Goal: Communication & Community: Answer question/provide support

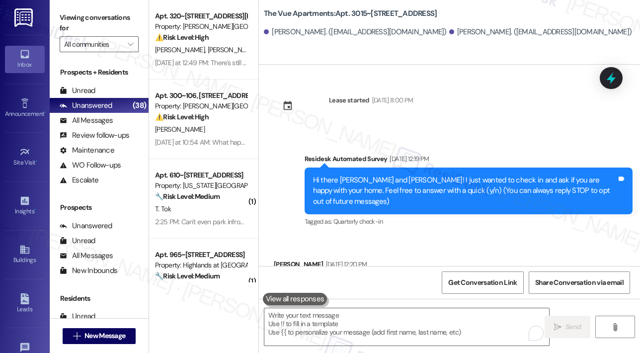
scroll to position [3573, 0]
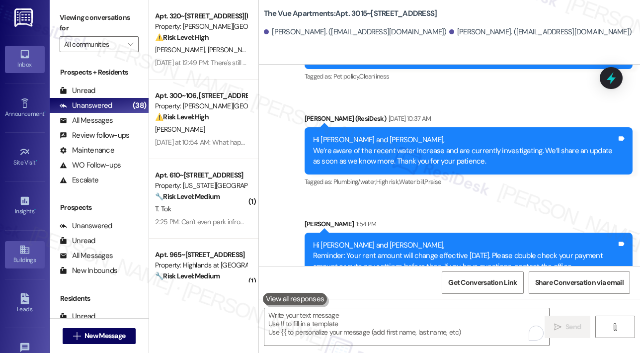
click at [24, 252] on icon at bounding box center [24, 249] width 9 height 8
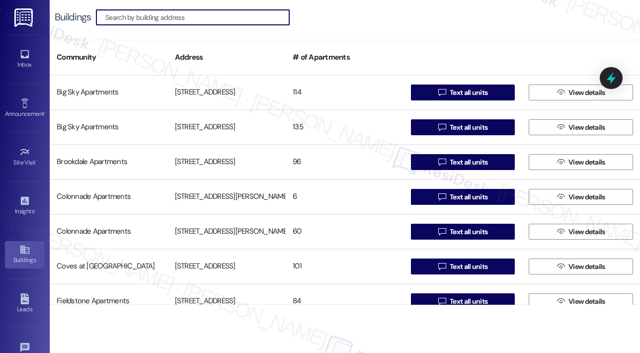
click at [187, 17] on input at bounding box center [197, 17] width 184 height 14
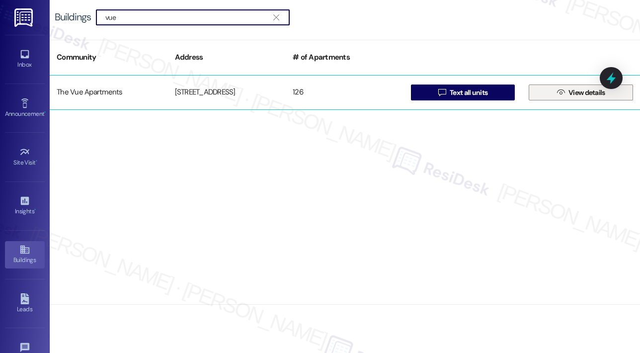
type input "vue"
click at [577, 93] on span "View details" at bounding box center [586, 92] width 37 height 10
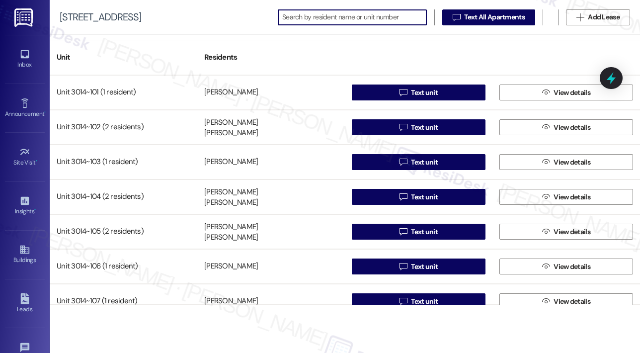
click at [302, 17] on input at bounding box center [354, 17] width 144 height 14
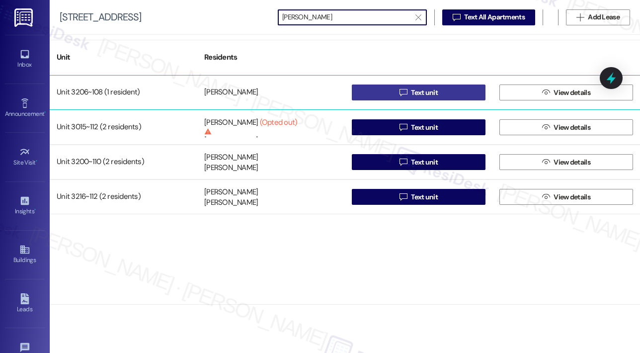
type input "[PERSON_NAME]"
click at [388, 89] on button " Text unit" at bounding box center [419, 92] width 134 height 16
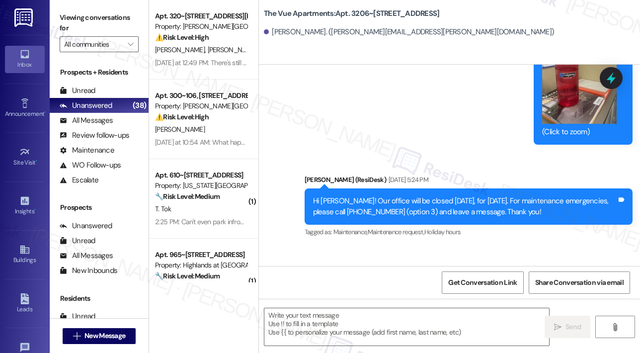
scroll to position [2734, 0]
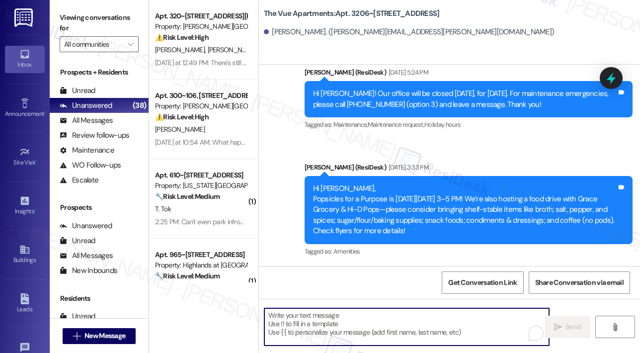
click at [368, 314] on textarea "To enrich screen reader interactions, please activate Accessibility in Grammarl…" at bounding box center [406, 326] width 285 height 37
paste textarea "Hi {{first_name}}, Reminder: Your rent amount will change effective [DATE]. Ple…"
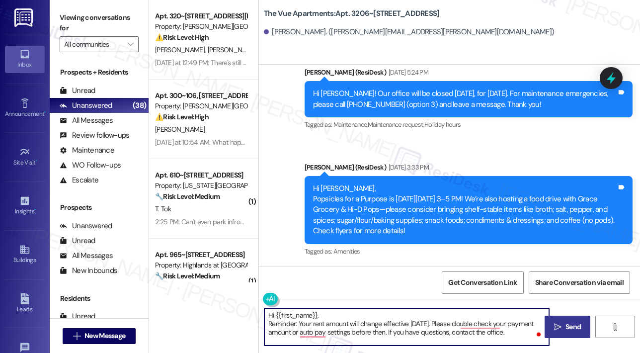
type textarea "Hi {{first_name}}, Reminder: Your rent amount will change effective [DATE]. Ple…"
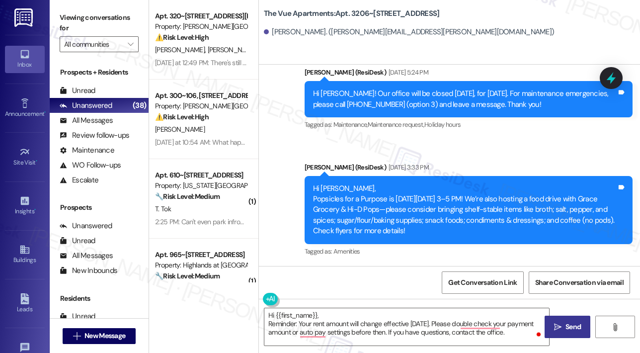
click at [574, 327] on span "Send" at bounding box center [572, 326] width 15 height 10
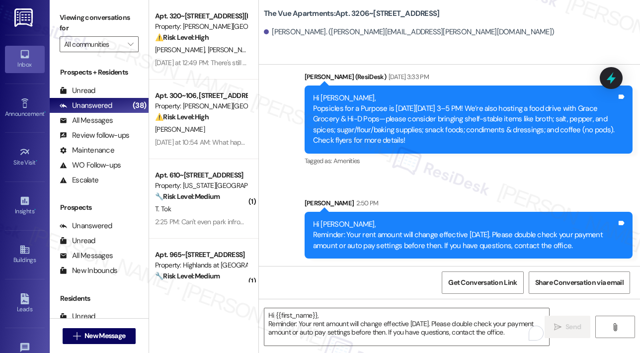
scroll to position [2824, 0]
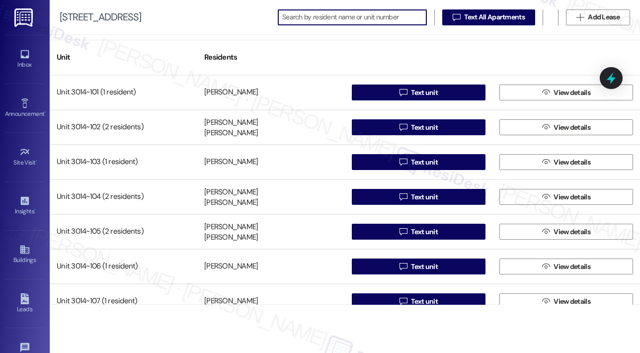
click at [334, 17] on input at bounding box center [354, 17] width 144 height 14
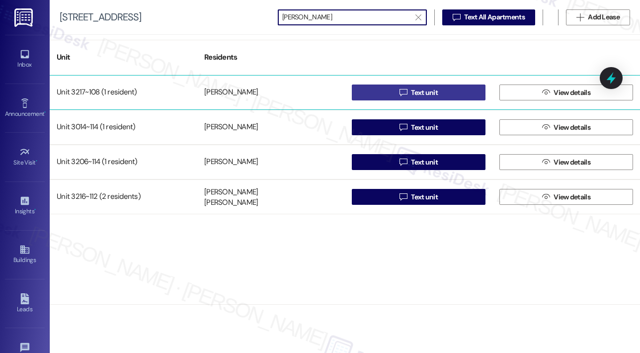
type input "[PERSON_NAME]"
click at [429, 95] on span "Text unit" at bounding box center [424, 92] width 27 height 10
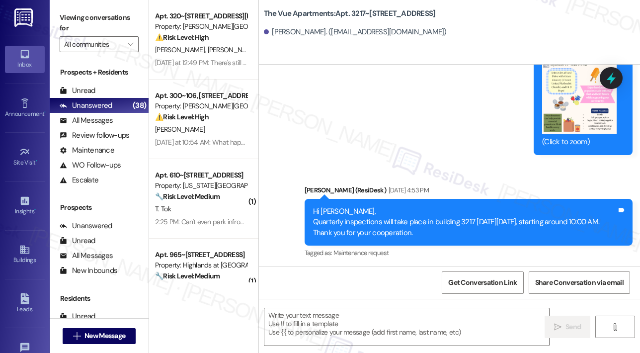
scroll to position [2051, 0]
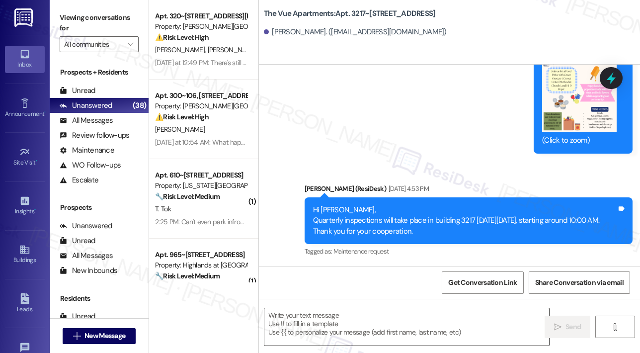
click at [321, 330] on textarea at bounding box center [406, 326] width 285 height 37
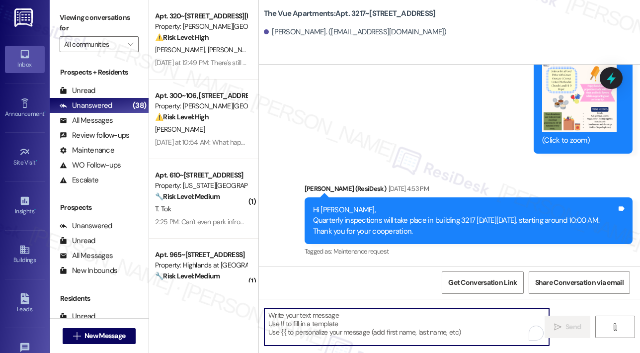
paste textarea "Hi {{first_name}}, Reminder: Your rent amount will change effective [DATE]. Ple…"
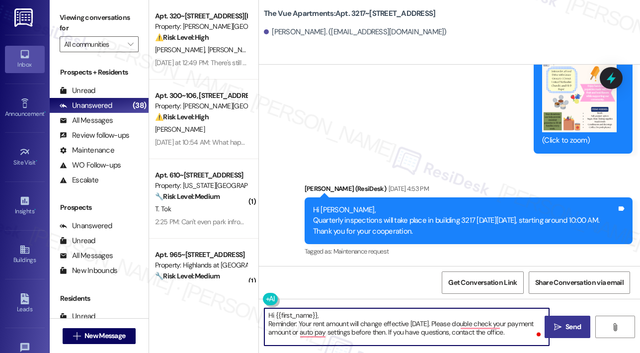
type textarea "Hi {{first_name}}, Reminder: Your rent amount will change effective [DATE]. Ple…"
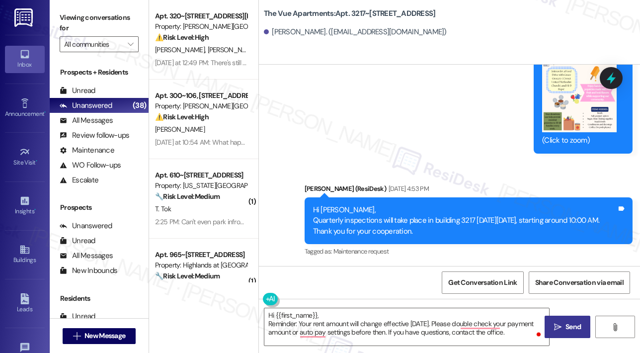
click at [564, 327] on span "Send" at bounding box center [572, 326] width 19 height 10
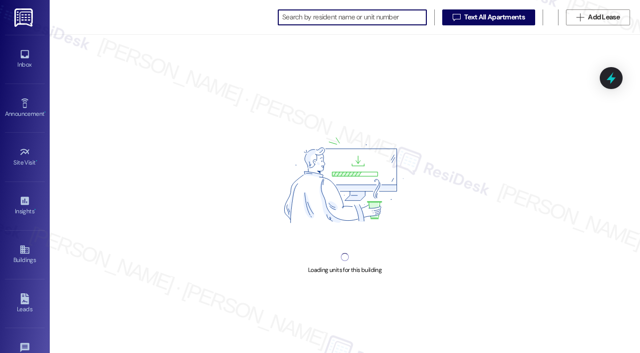
click at [300, 17] on input at bounding box center [354, 17] width 144 height 14
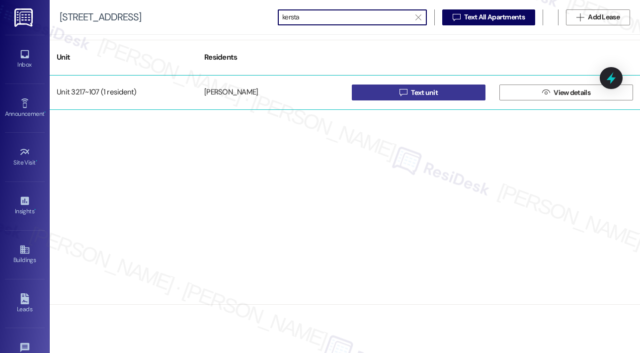
type input "kersta"
click at [381, 91] on button " Text unit" at bounding box center [419, 92] width 134 height 16
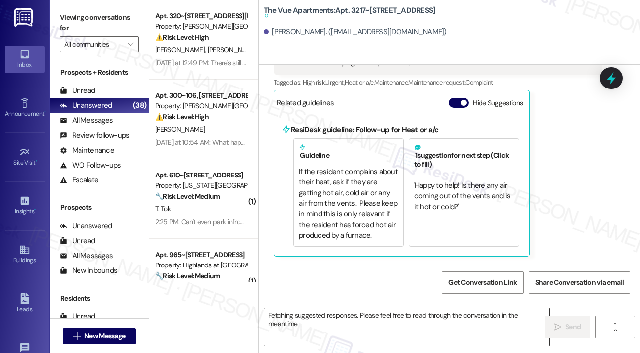
scroll to position [402, 0]
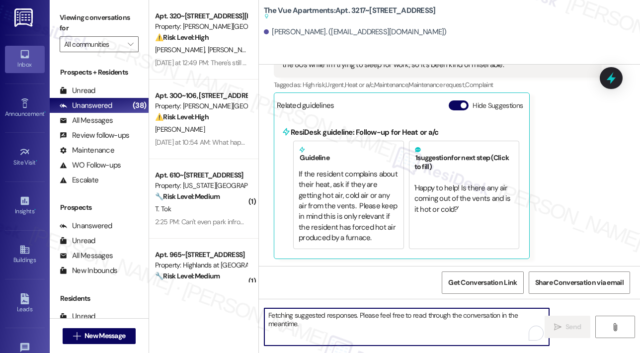
click at [316, 323] on textarea "Fetching suggested responses. Please feel free to read through the conversation…" at bounding box center [406, 326] width 285 height 37
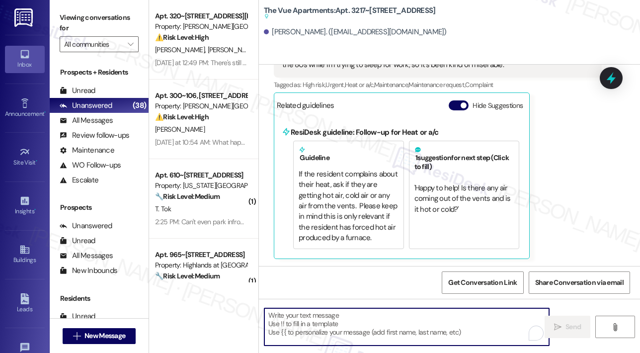
paste textarea "Hi {{first_name}}, Reminder: Your rent amount will change effective [DATE]. Ple…"
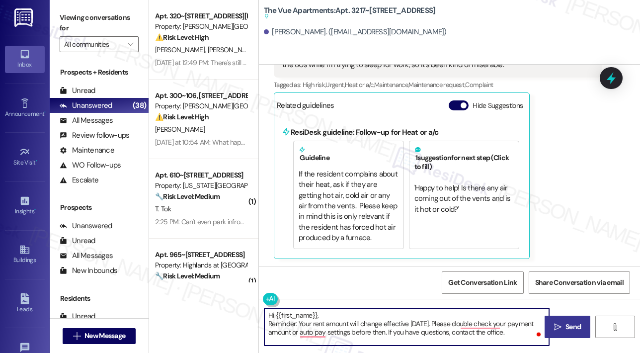
type textarea "Hi {{first_name}}, Reminder: Your rent amount will change effective [DATE]. Ple…"
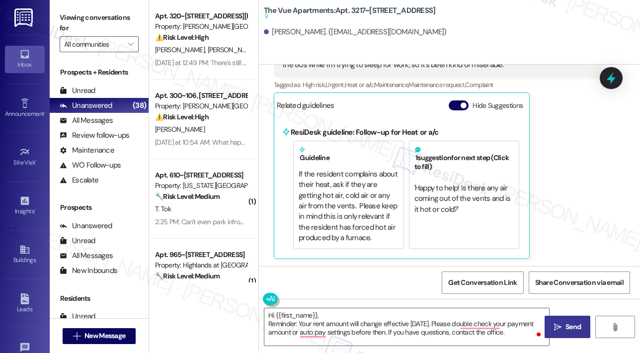
click at [571, 323] on span "Send" at bounding box center [572, 326] width 15 height 10
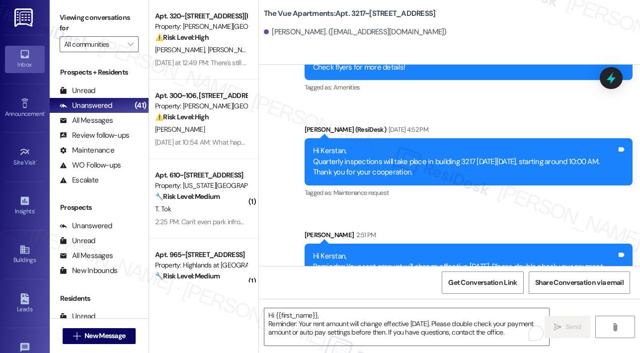
scroll to position [2344, 0]
